Goal: Complete application form

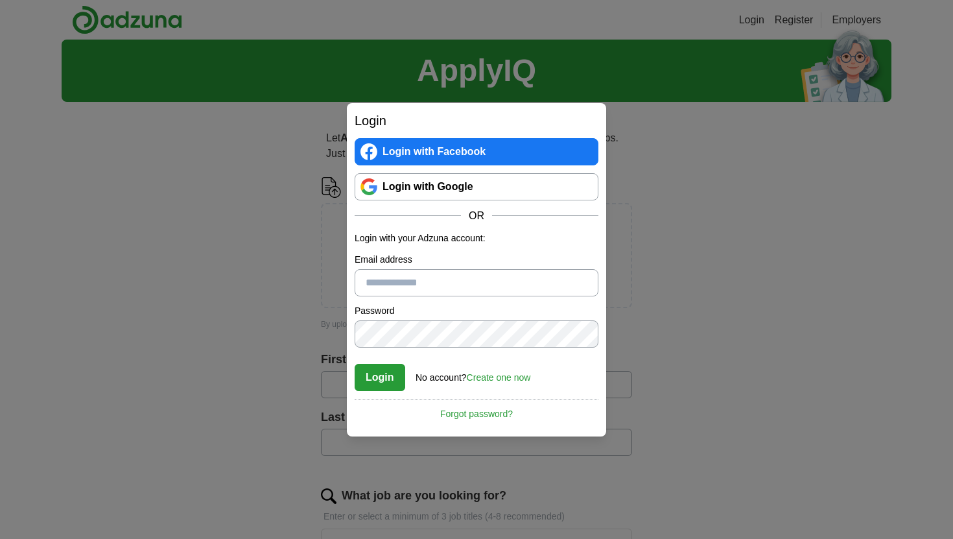
click at [403, 178] on link "Login with Google" at bounding box center [477, 186] width 244 height 27
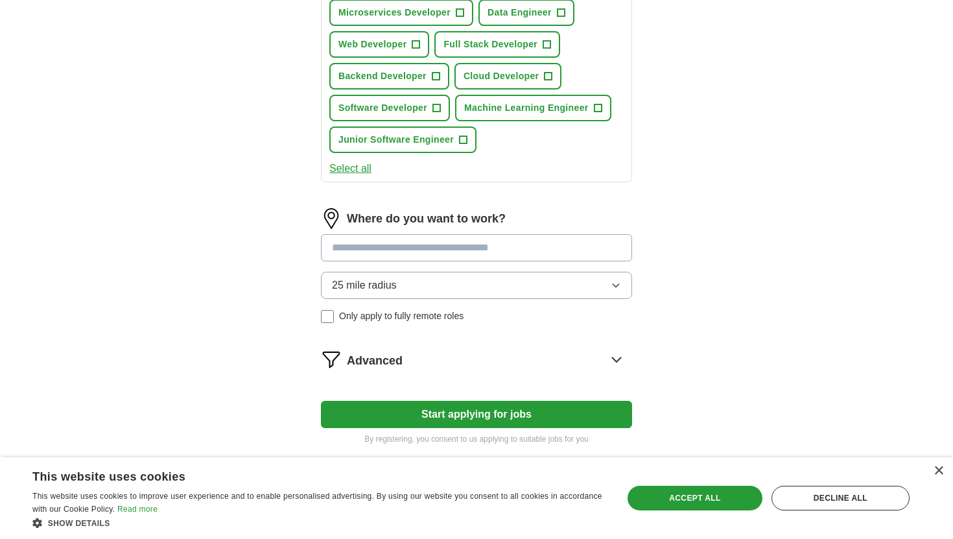
scroll to position [530, 0]
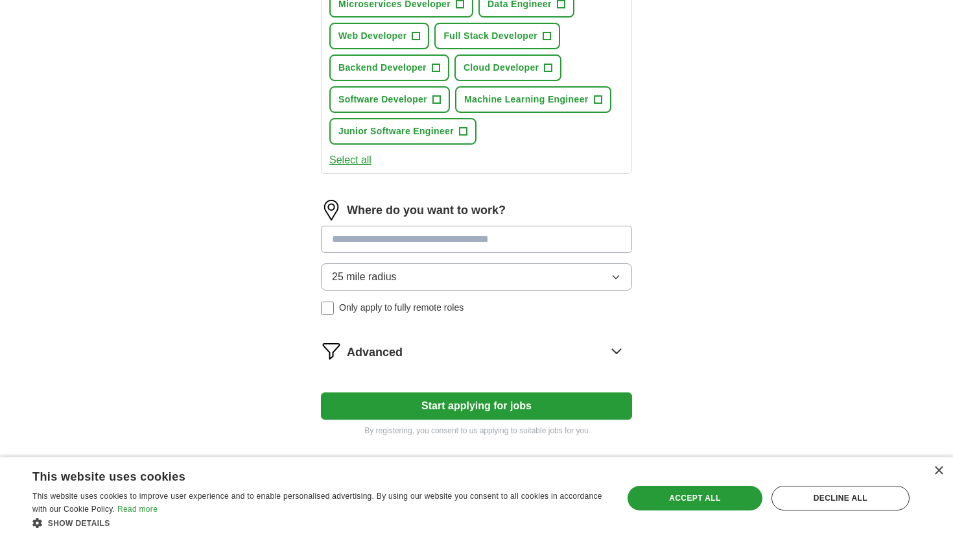
click at [366, 354] on span "Advanced" at bounding box center [375, 353] width 56 height 18
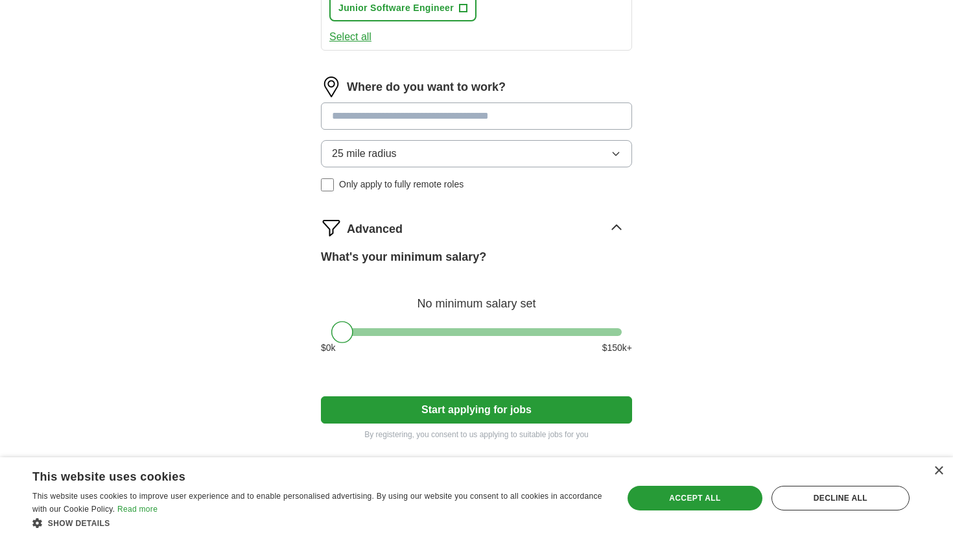
scroll to position [654, 0]
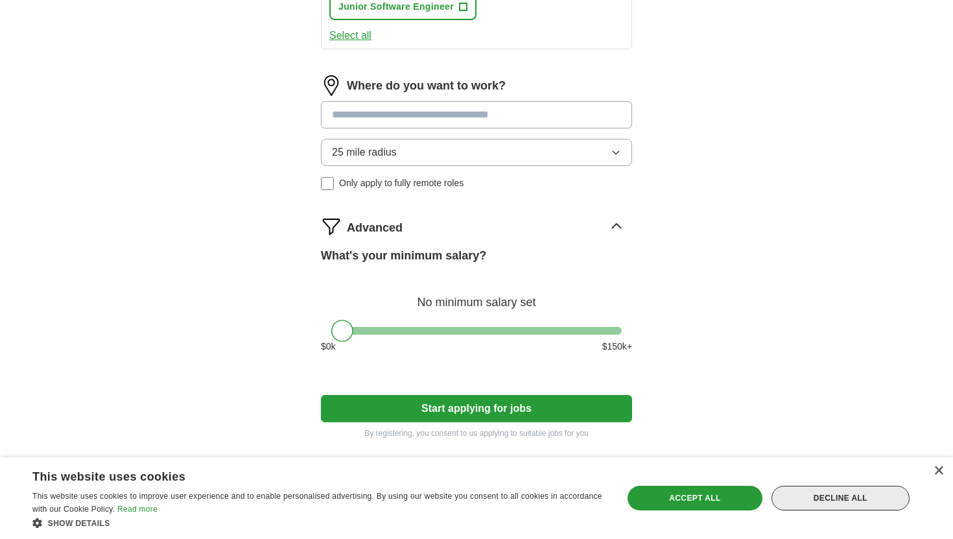
click at [829, 495] on div "Decline all" at bounding box center [841, 498] width 138 height 25
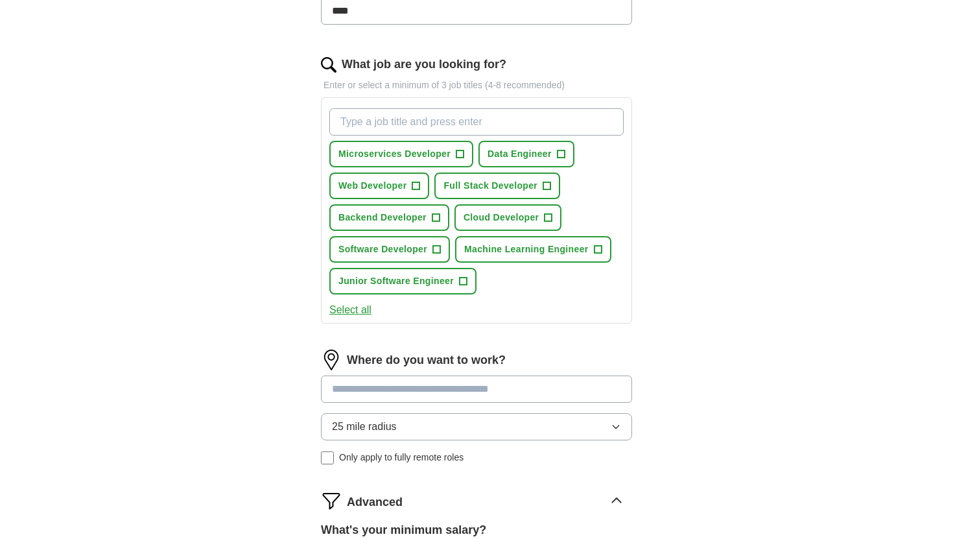
scroll to position [0, 0]
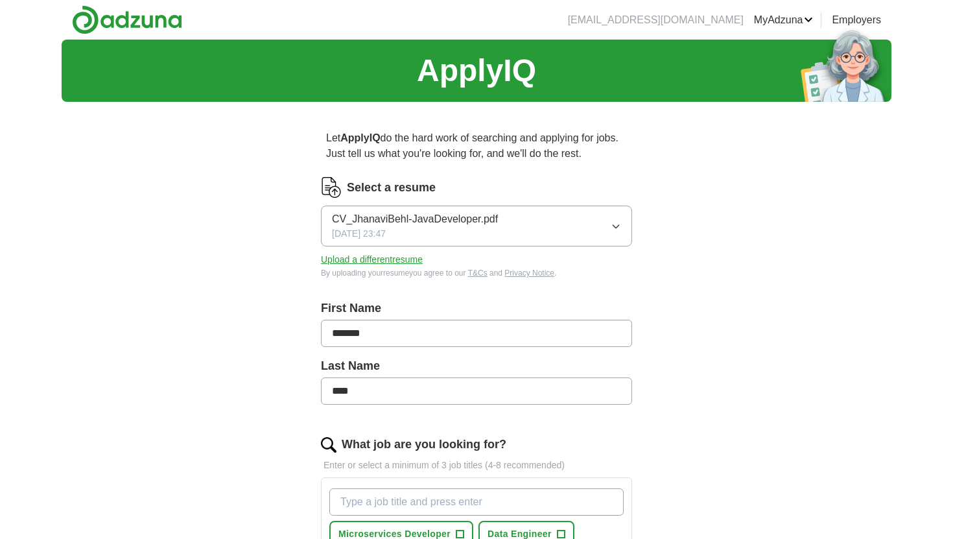
click at [514, 231] on button "CV_JhanaviBehl-JavaDeveloper.pdf 07/28/2024, 23:47" at bounding box center [476, 226] width 311 height 41
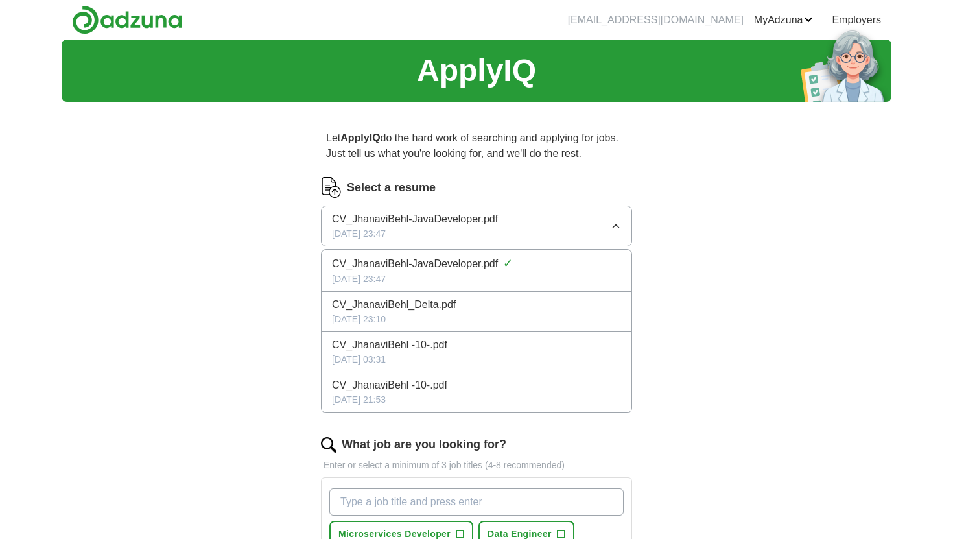
click at [458, 237] on div "CV_JhanaviBehl-JavaDeveloper.pdf 07/28/2024, 23:47" at bounding box center [415, 225] width 166 height 29
